Goal: Navigation & Orientation: Go to known website

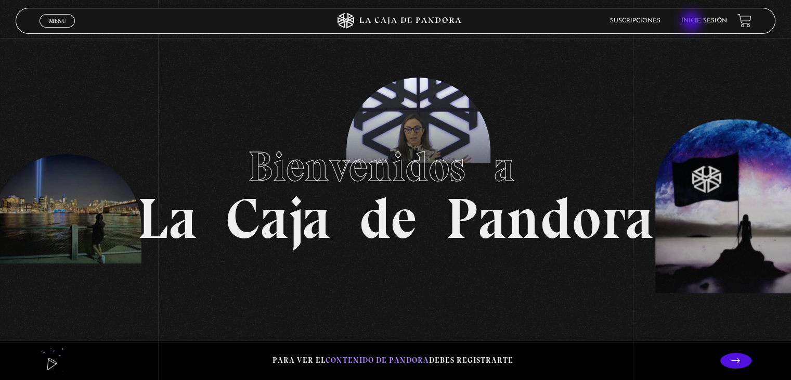
click at [693, 22] on link "Inicie sesión" at bounding box center [705, 21] width 46 height 6
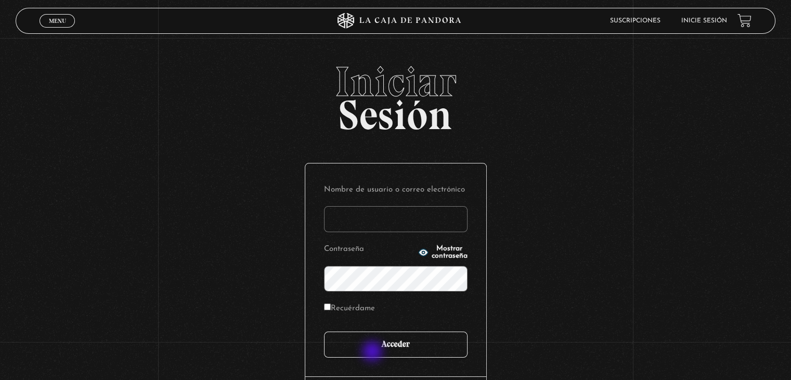
type input "[EMAIL_ADDRESS][DOMAIN_NAME]"
click at [374, 350] on input "Acceder" at bounding box center [396, 344] width 144 height 26
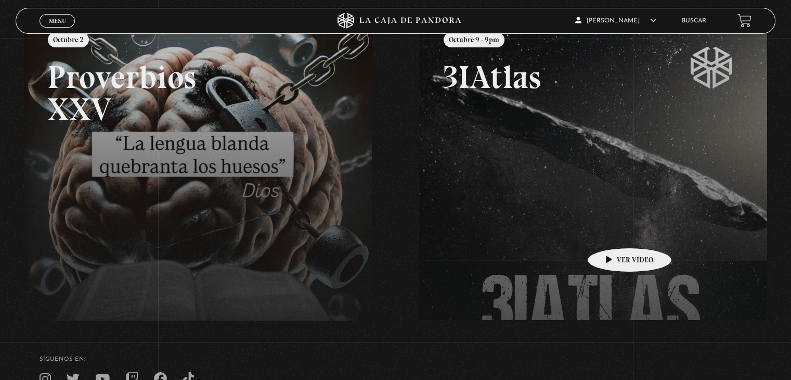
scroll to position [52, 0]
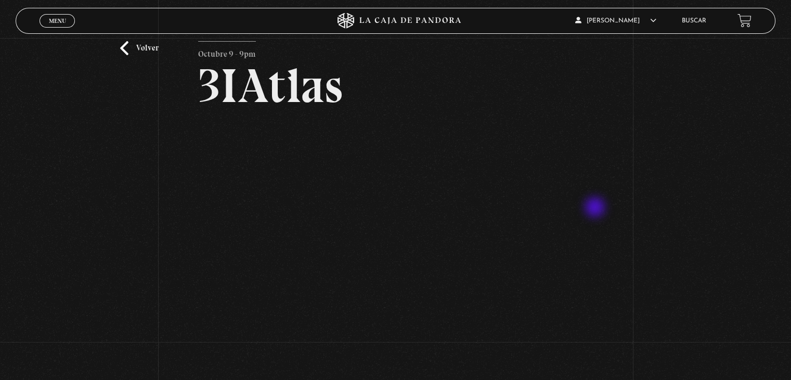
scroll to position [52, 0]
